Goal: Task Accomplishment & Management: Use online tool/utility

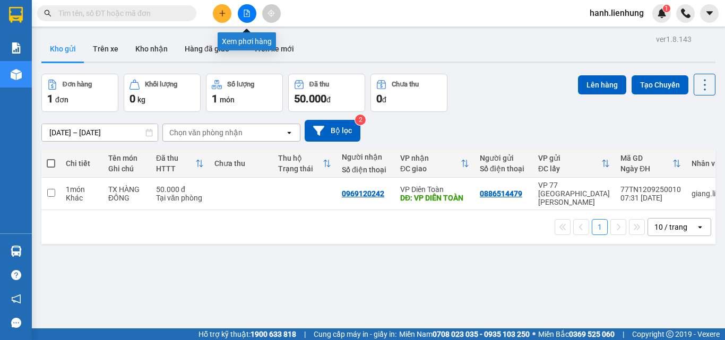
click at [246, 13] on icon "file-add" at bounding box center [246, 13] width 7 height 7
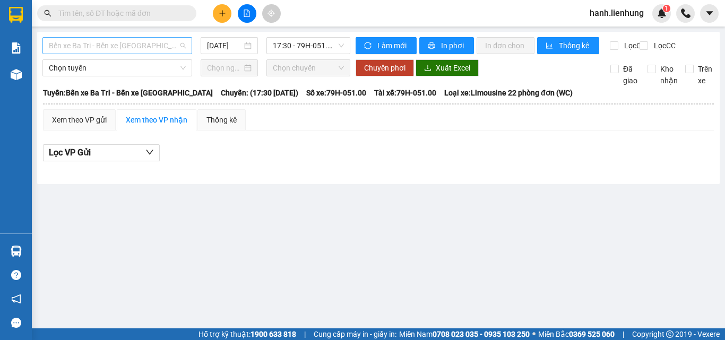
click at [142, 50] on span "Bến xe Ba Tri - Bến xe [GEOGRAPHIC_DATA]" at bounding box center [117, 46] width 137 height 16
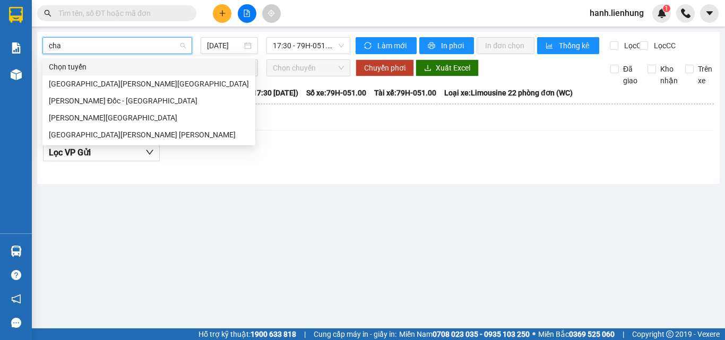
type input "chau"
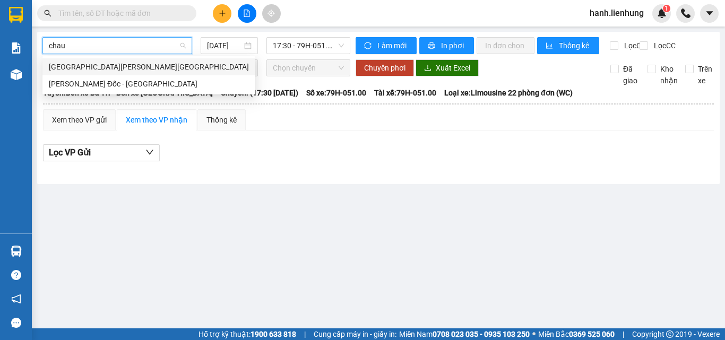
click at [122, 69] on div "[GEOGRAPHIC_DATA][PERSON_NAME][GEOGRAPHIC_DATA]" at bounding box center [149, 67] width 200 height 12
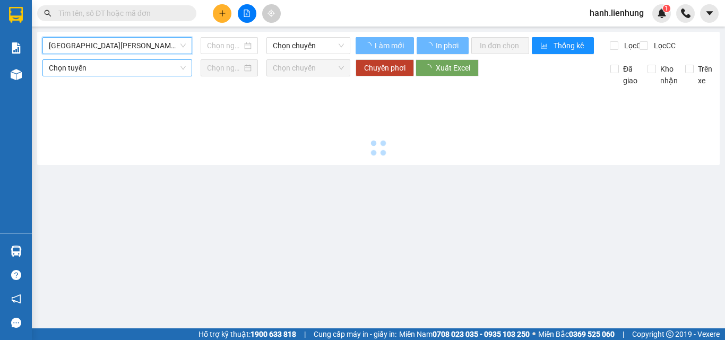
type input "[DATE]"
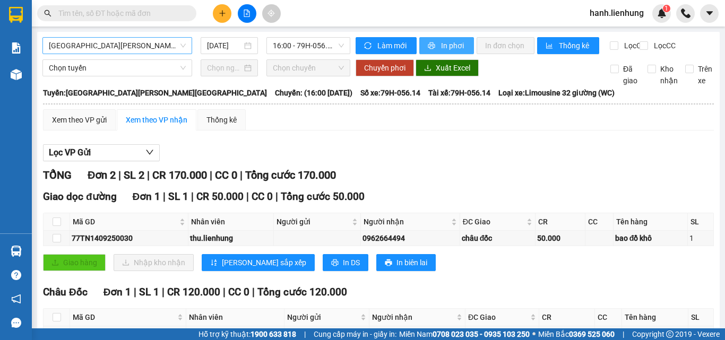
click at [455, 48] on span "In phơi" at bounding box center [453, 46] width 24 height 12
click at [539, 155] on div "Lọc VP Gửi" at bounding box center [378, 153] width 671 height 18
